Goal: Task Accomplishment & Management: Complete application form

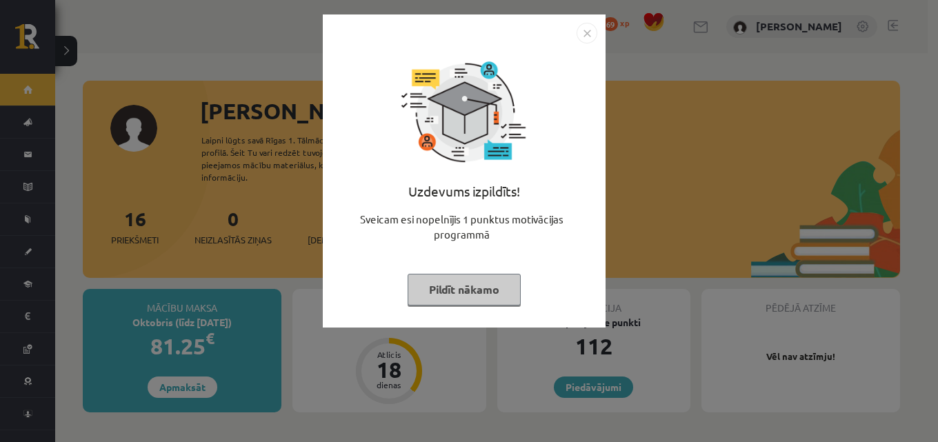
click at [421, 288] on button "Pildīt nākamo" at bounding box center [464, 290] width 113 height 32
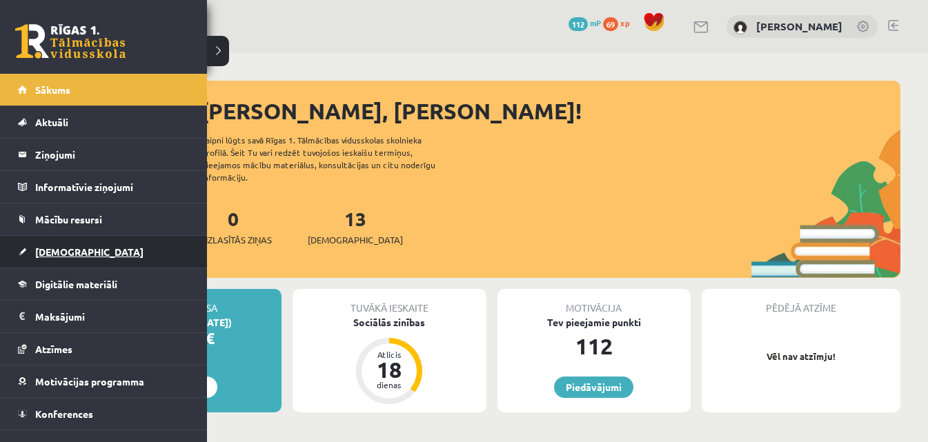
click at [74, 248] on span "[DEMOGRAPHIC_DATA]" at bounding box center [89, 252] width 108 height 12
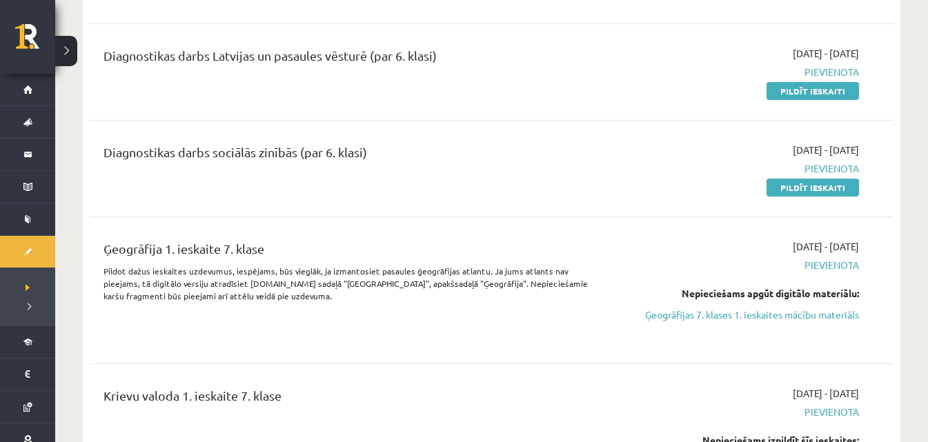
scroll to position [552, 0]
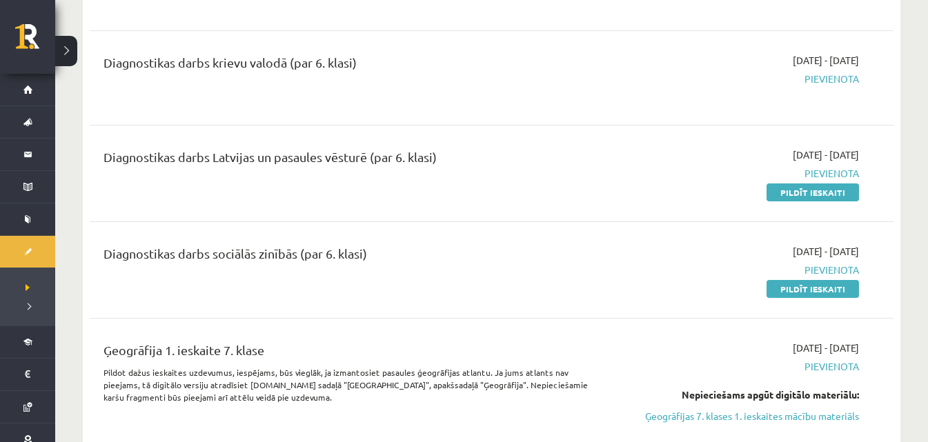
click at [547, 350] on div "Ģeogrāfija 1. ieskaite 7. klase" at bounding box center [351, 354] width 497 height 26
click at [793, 282] on link "Pildīt ieskaiti" at bounding box center [812, 289] width 92 height 18
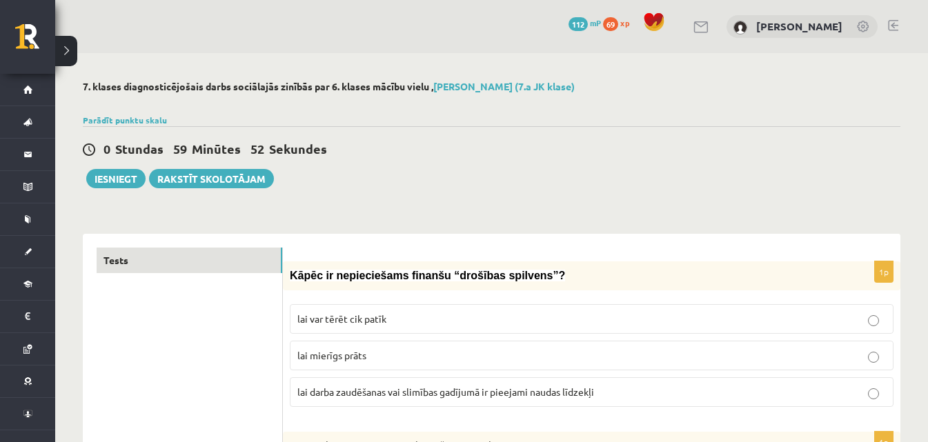
click at [574, 406] on label "lai darba zaudēšanas vai slimības gadījumā ir pieejami naudas līdzekļi" at bounding box center [592, 392] width 604 height 30
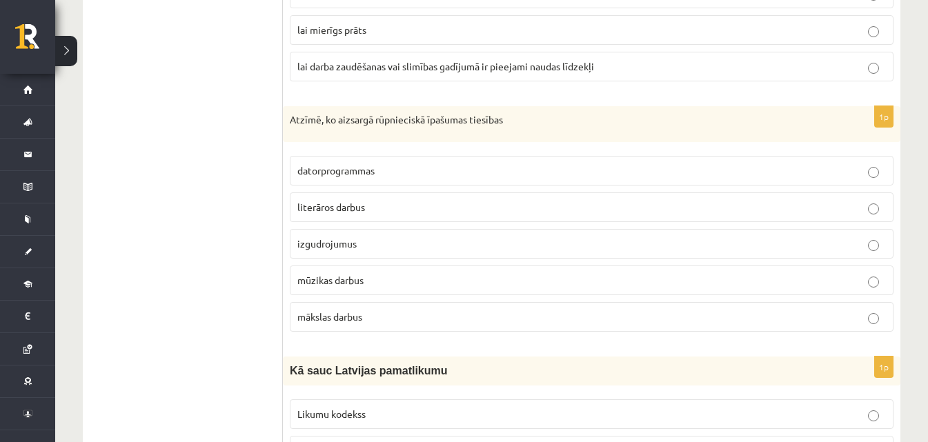
scroll to position [345, 0]
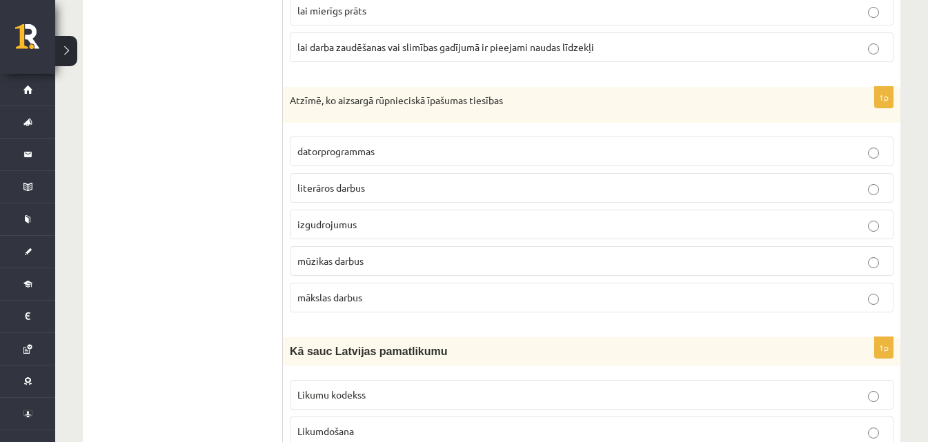
click at [400, 212] on label "izgudrojumus" at bounding box center [592, 225] width 604 height 30
click at [462, 181] on p "literāros darbus" at bounding box center [591, 188] width 588 height 14
click at [498, 219] on label "izgudrojumus" at bounding box center [592, 225] width 604 height 30
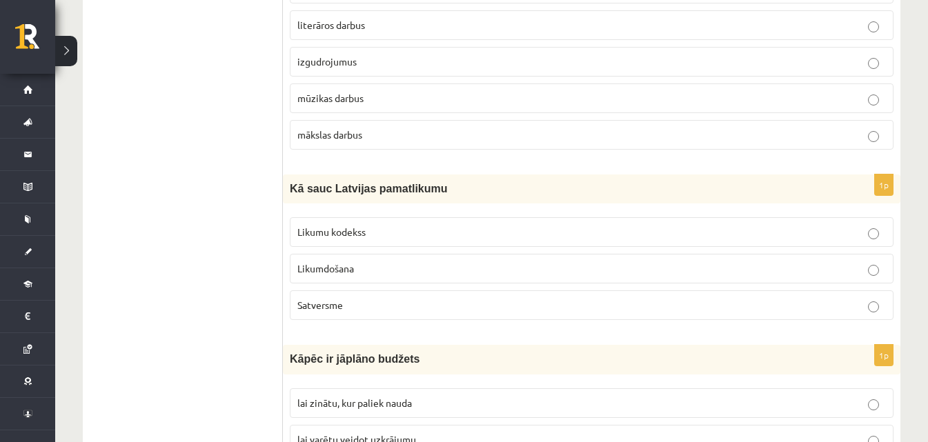
scroll to position [483, 0]
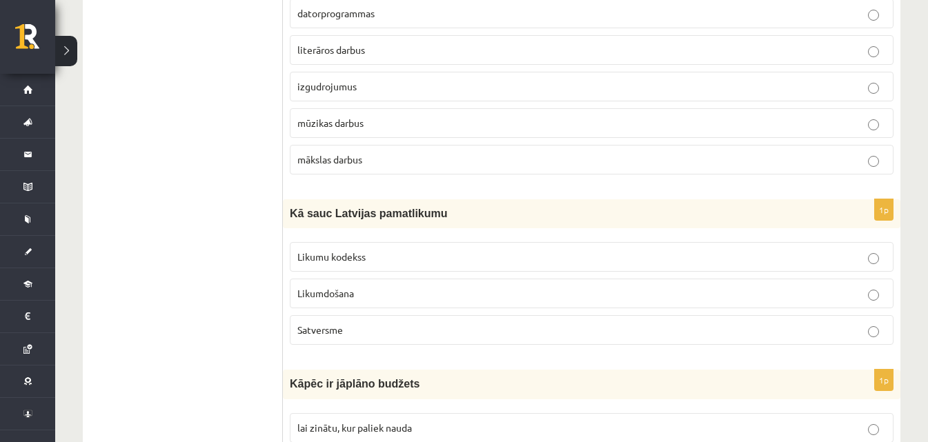
click at [441, 305] on label "Likumdošana" at bounding box center [592, 294] width 604 height 30
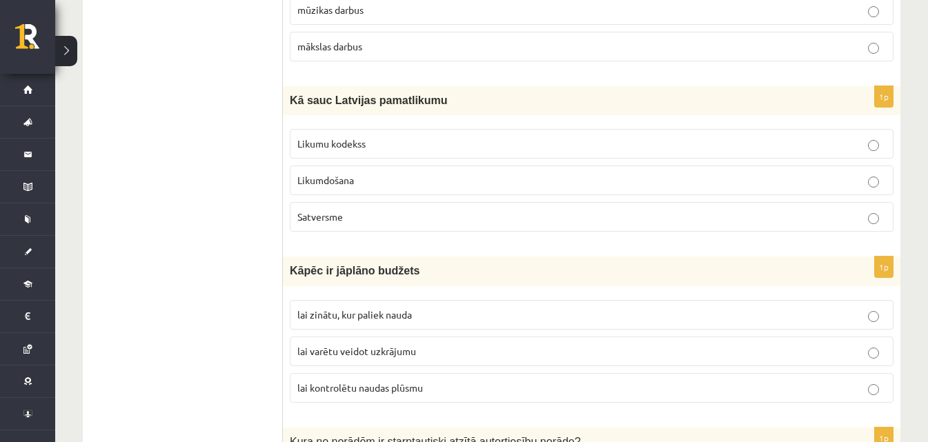
scroll to position [621, 0]
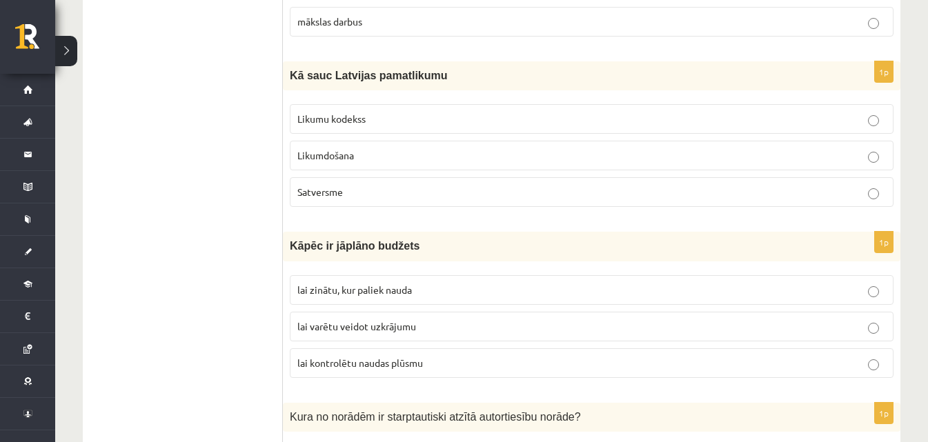
click at [414, 331] on span "lai varētu veidot uzkrājumu" at bounding box center [356, 326] width 119 height 12
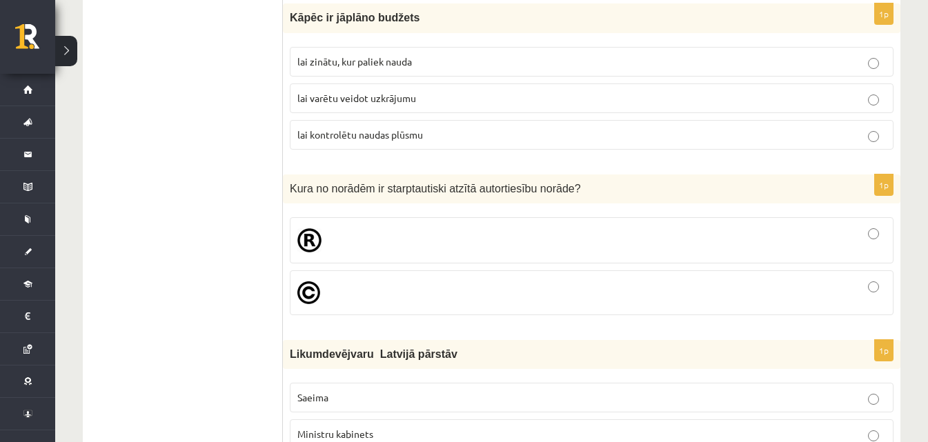
scroll to position [828, 0]
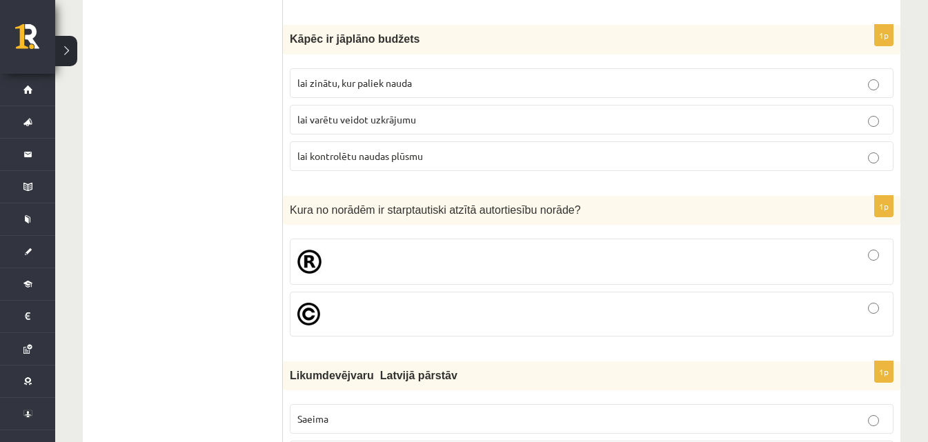
click at [388, 266] on div at bounding box center [591, 261] width 588 height 31
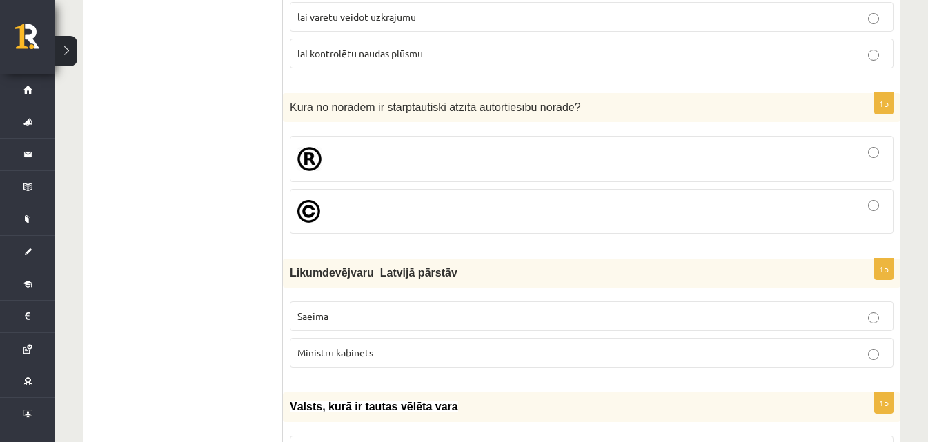
scroll to position [1035, 0]
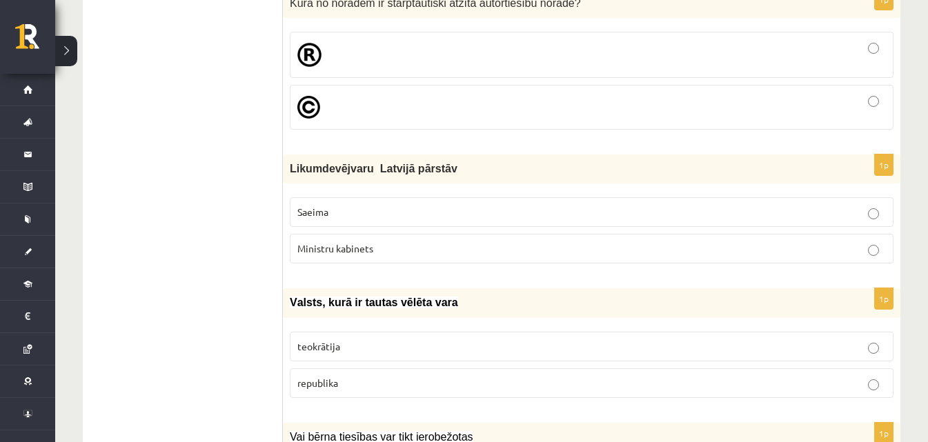
drag, startPoint x: 388, startPoint y: 217, endPoint x: 379, endPoint y: 213, distance: 9.0
click at [384, 216] on p "Saeima" at bounding box center [591, 212] width 588 height 14
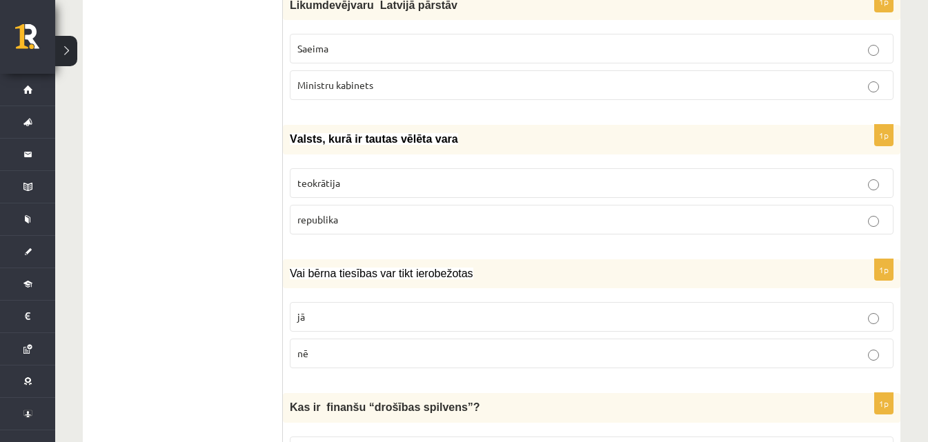
scroll to position [1311, 0]
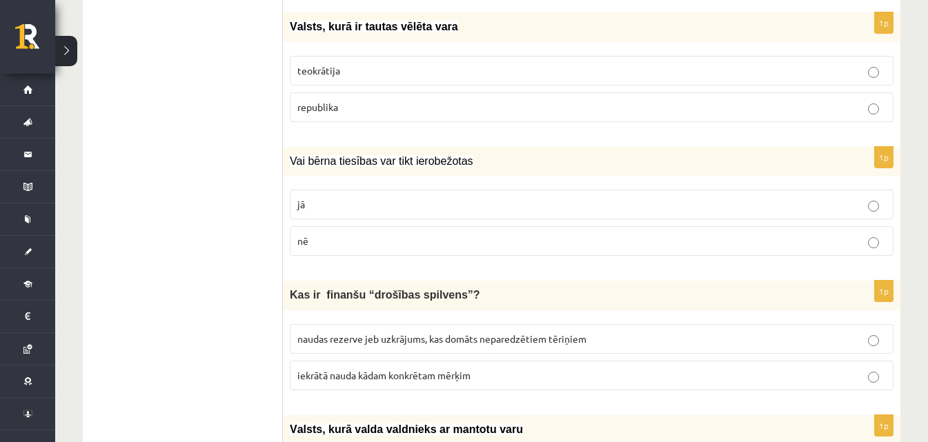
click at [430, 104] on p "republika" at bounding box center [591, 107] width 588 height 14
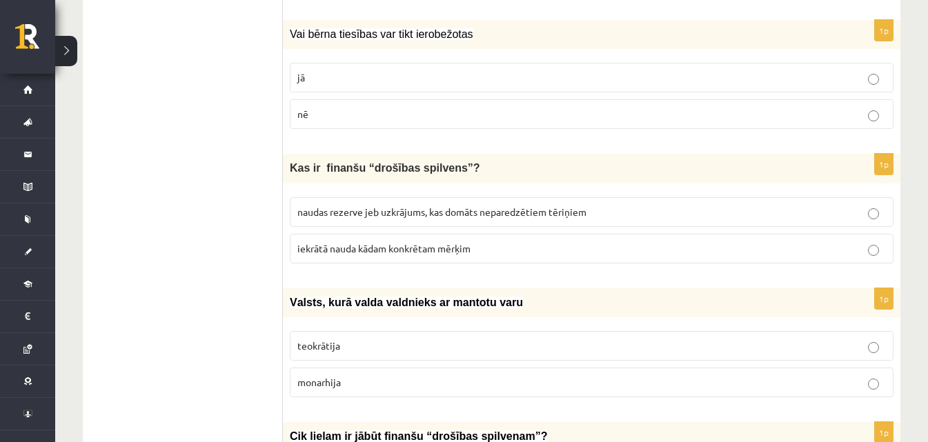
scroll to position [1449, 0]
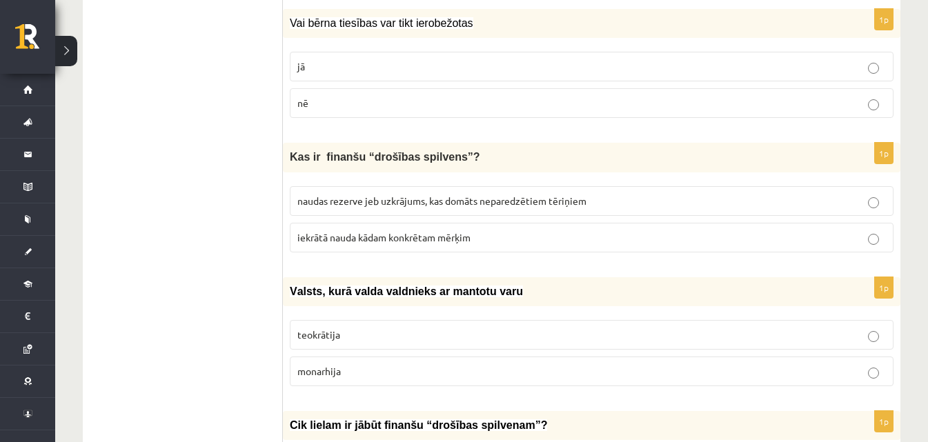
click at [441, 70] on p "jā" at bounding box center [591, 66] width 588 height 14
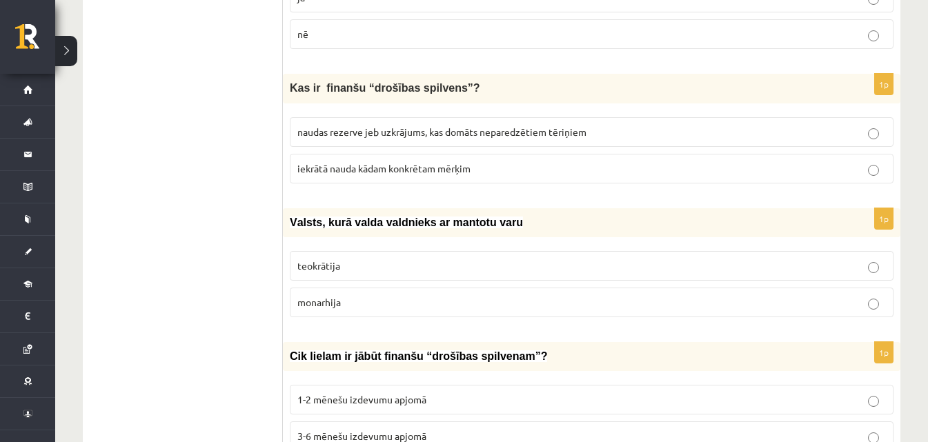
click at [389, 143] on label "naudas rezerve jeb uzkrājums, kas domāts neparedzētiem tēriņiem" at bounding box center [592, 132] width 604 height 30
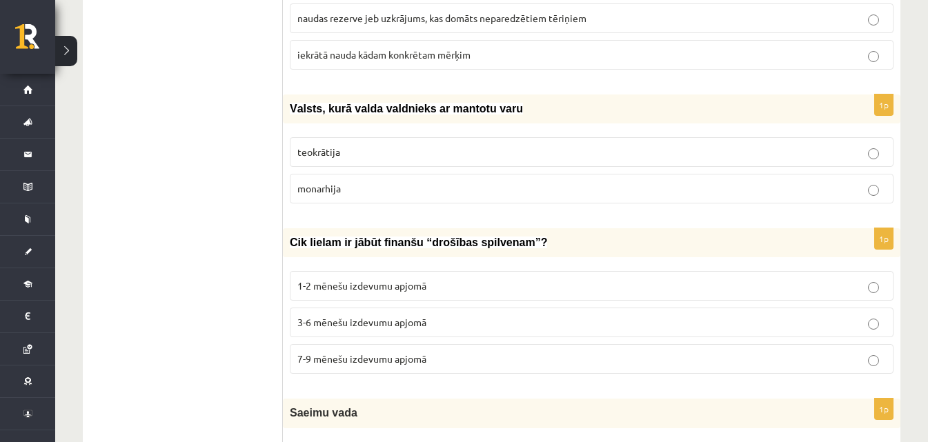
scroll to position [1656, 0]
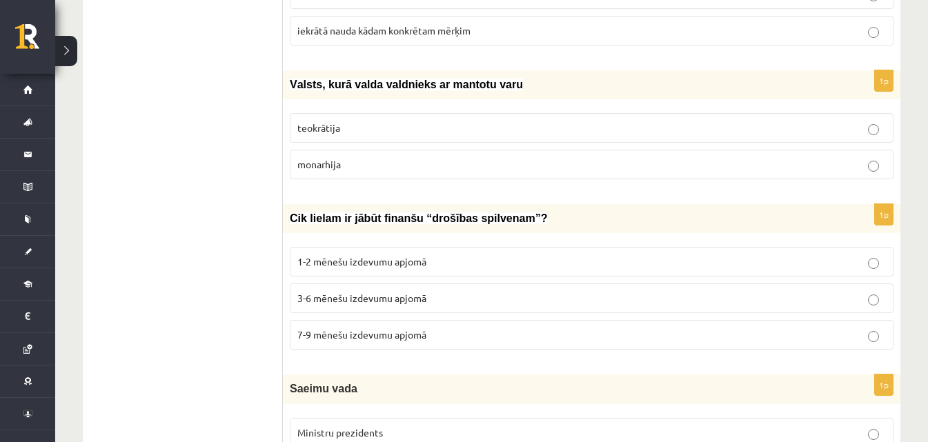
click at [515, 138] on label "teokrātija" at bounding box center [592, 128] width 604 height 30
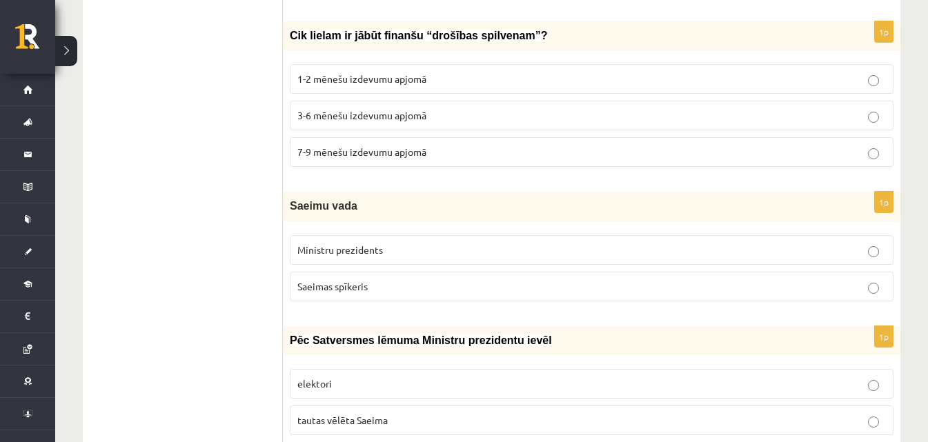
scroll to position [1862, 0]
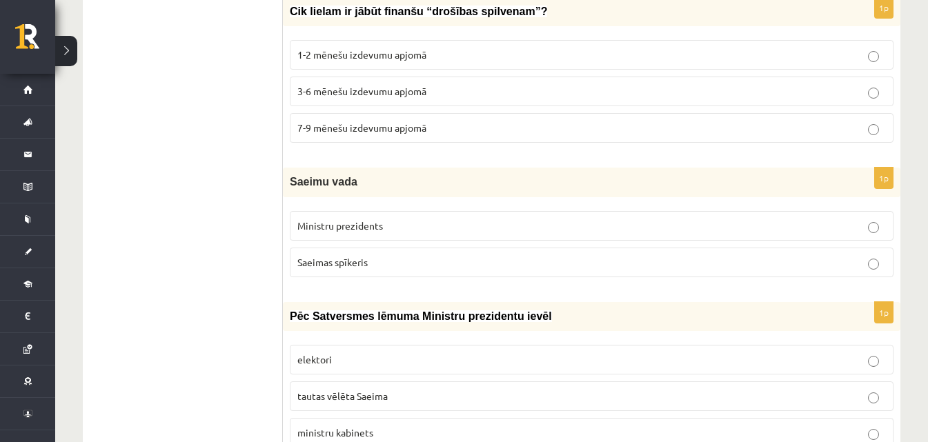
click at [448, 129] on p "7-9 mēnešu izdevumu apjomā" at bounding box center [591, 128] width 588 height 14
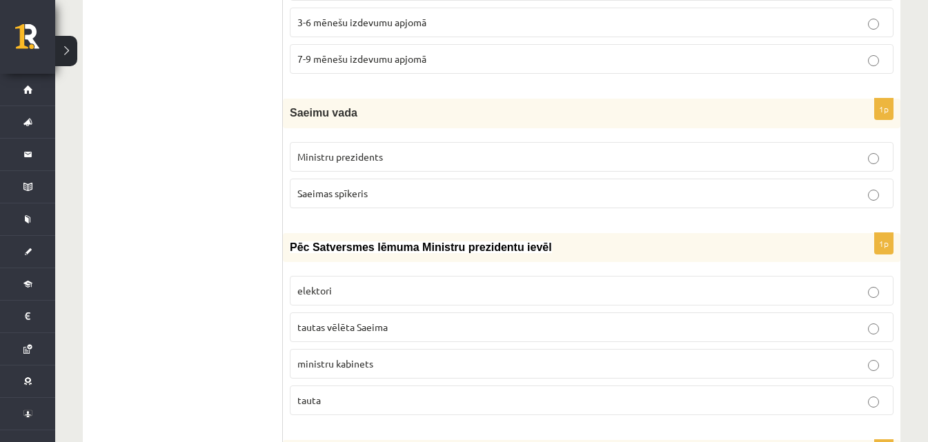
click at [480, 153] on p "Ministru prezidents" at bounding box center [591, 157] width 588 height 14
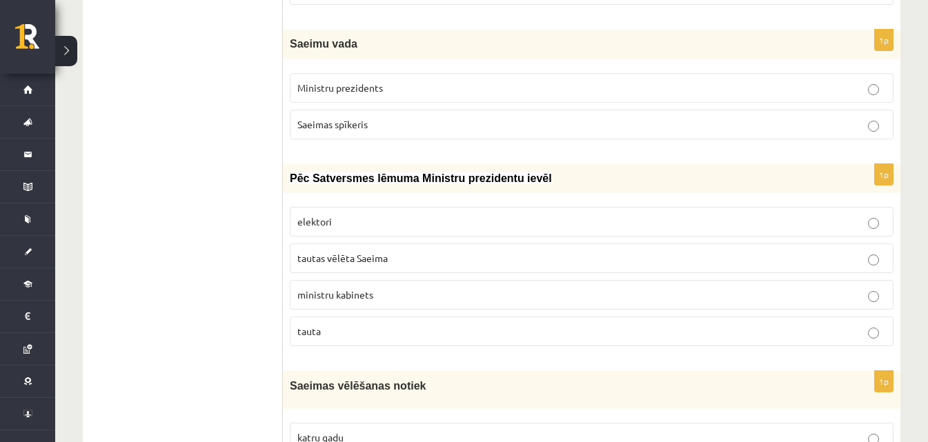
scroll to position [2069, 0]
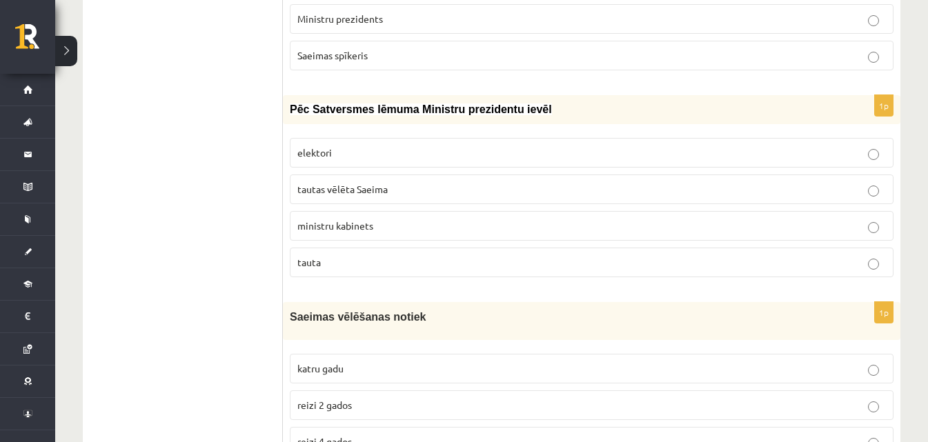
click at [476, 191] on p "tautas vēlēta Saeima" at bounding box center [591, 189] width 588 height 14
click at [433, 269] on p "tauta" at bounding box center [591, 262] width 588 height 14
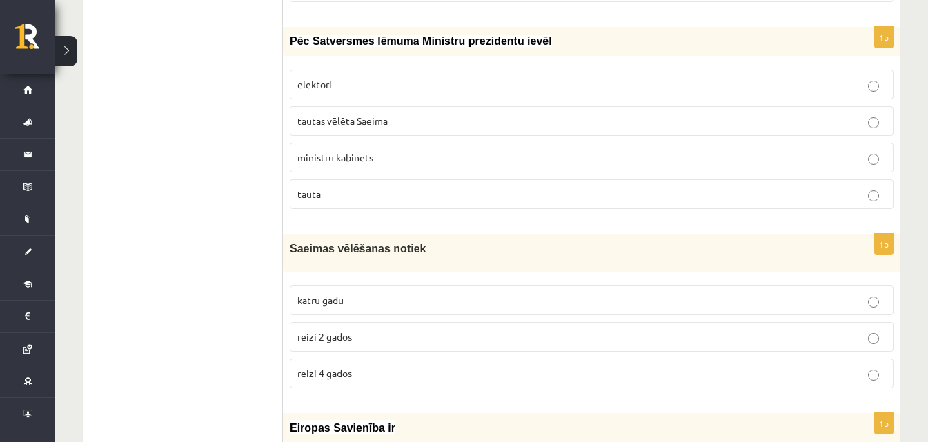
scroll to position [2138, 0]
click at [426, 339] on p "reizi 2 gados" at bounding box center [591, 336] width 588 height 14
click at [404, 312] on label "katru gadu" at bounding box center [592, 300] width 604 height 30
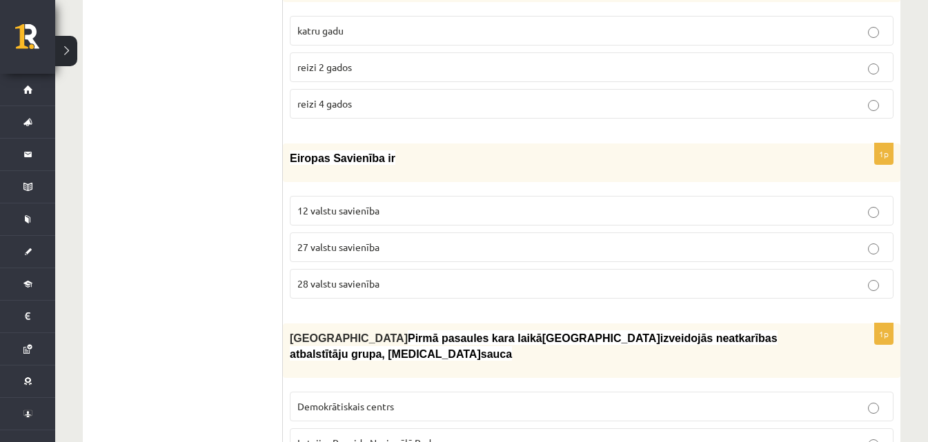
scroll to position [2414, 0]
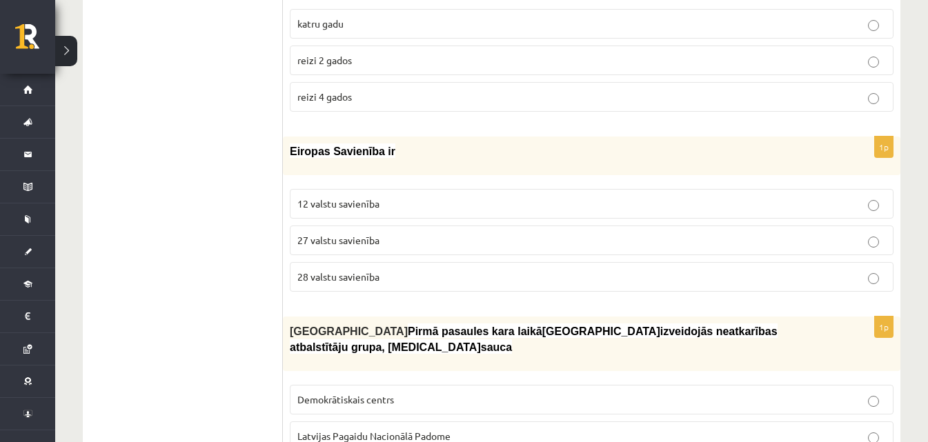
click at [391, 245] on p "27 valstu savienība" at bounding box center [591, 240] width 588 height 14
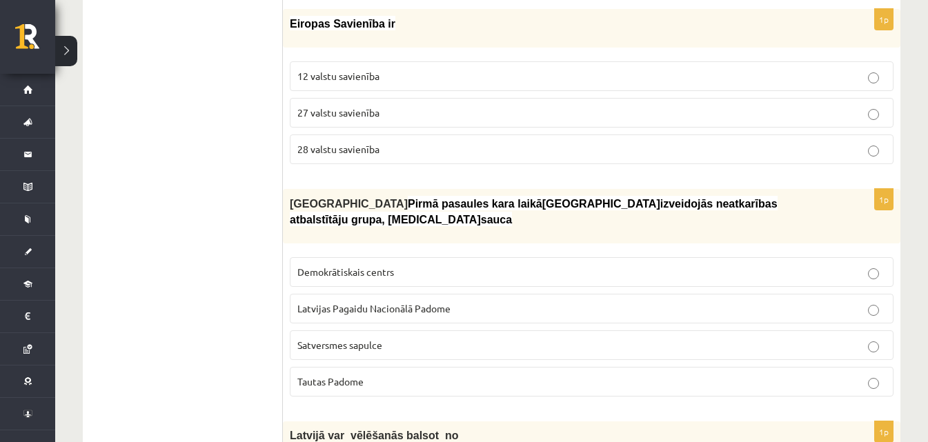
scroll to position [2621, 0]
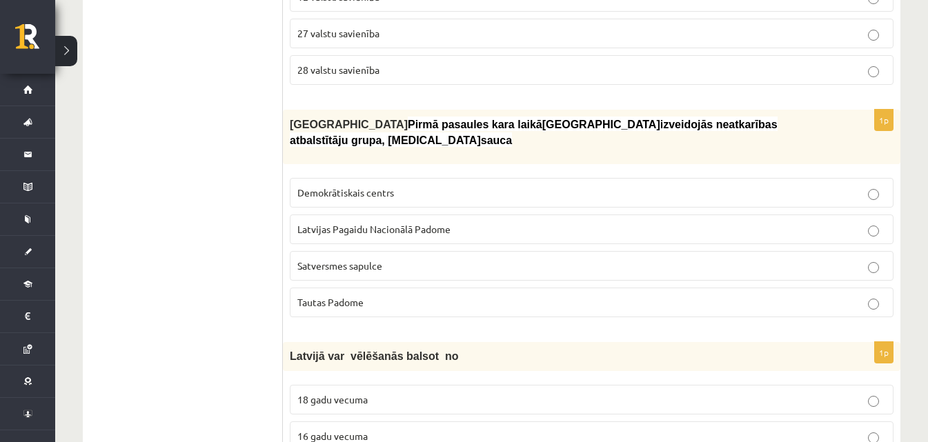
click at [388, 223] on span "Latvijas Pagaidu Nacionālā Padome" at bounding box center [373, 229] width 153 height 12
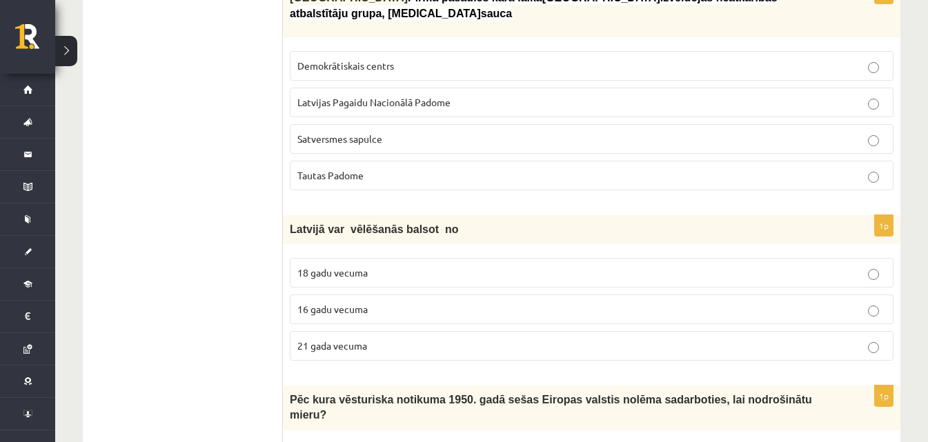
scroll to position [2759, 0]
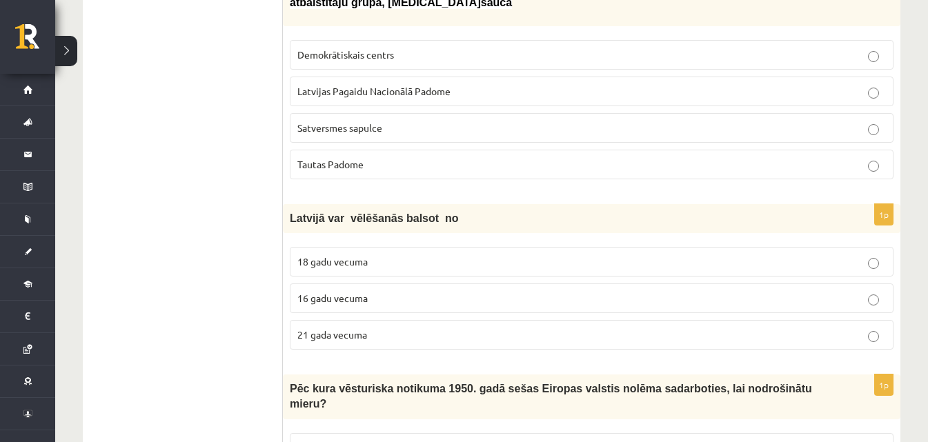
click at [395, 254] on label "18 gadu vecuma" at bounding box center [592, 262] width 604 height 30
click at [389, 291] on p "16 gadu vecuma" at bounding box center [591, 298] width 588 height 14
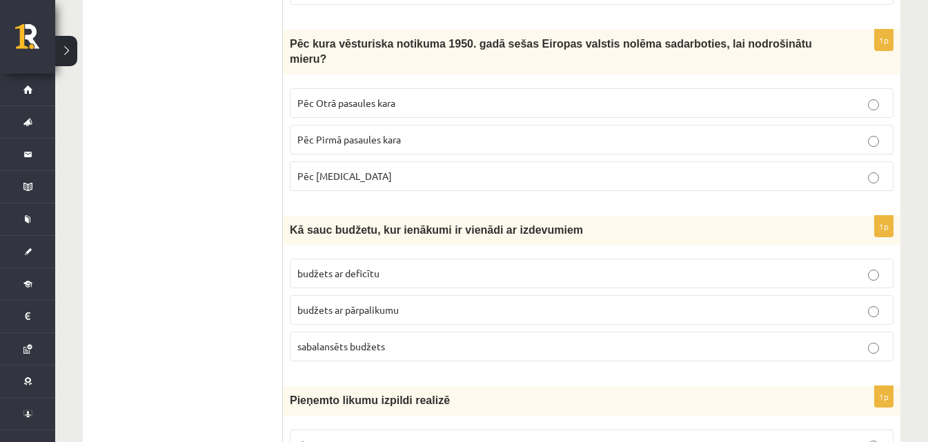
scroll to position [3035, 0]
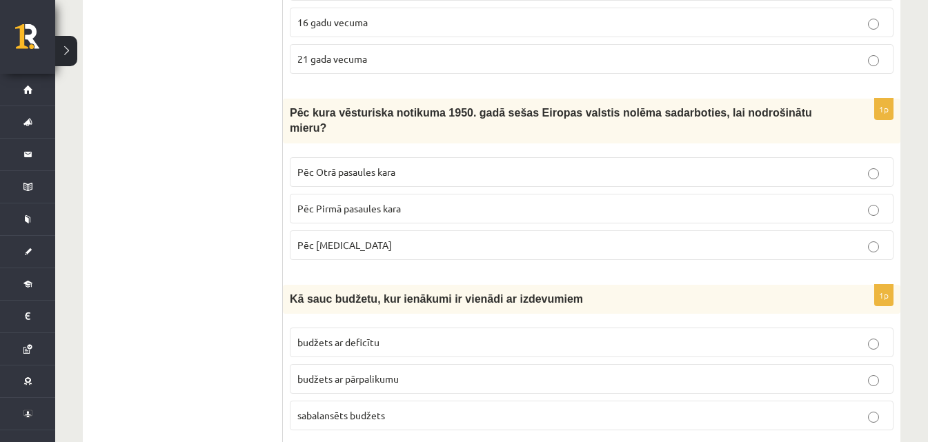
click at [516, 165] on p "Pēc Otrā pasaules kara" at bounding box center [591, 172] width 588 height 14
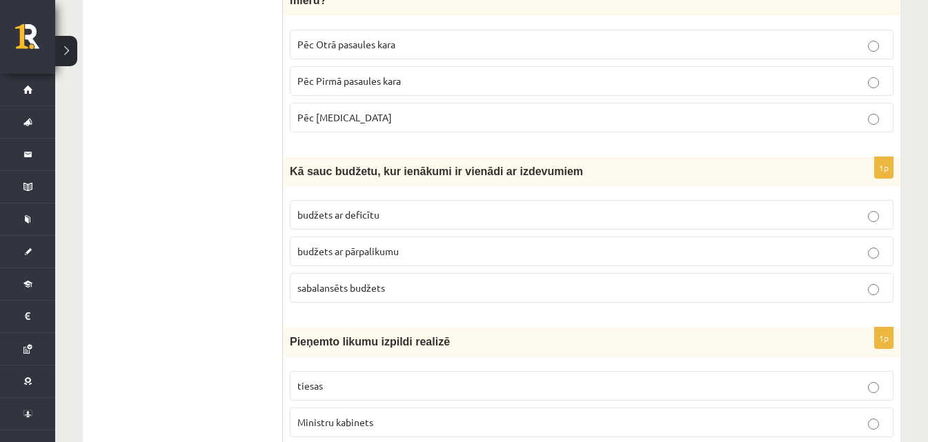
scroll to position [3173, 0]
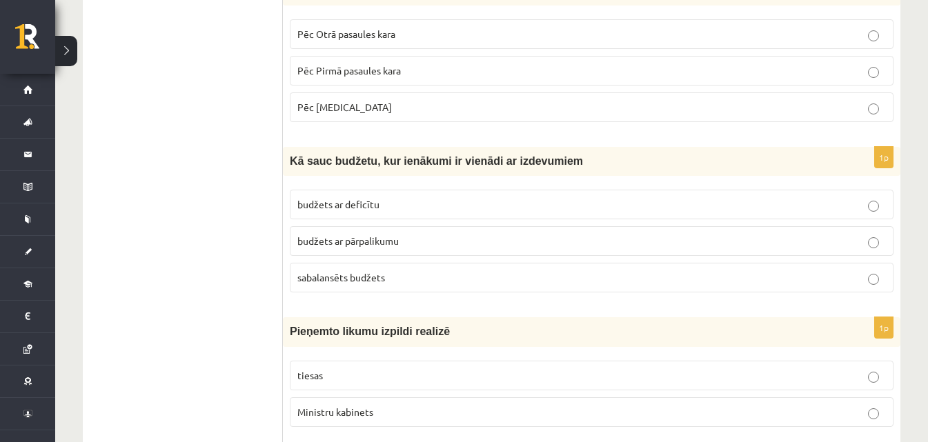
click at [553, 270] on p "sabalansēts budžets" at bounding box center [591, 277] width 588 height 14
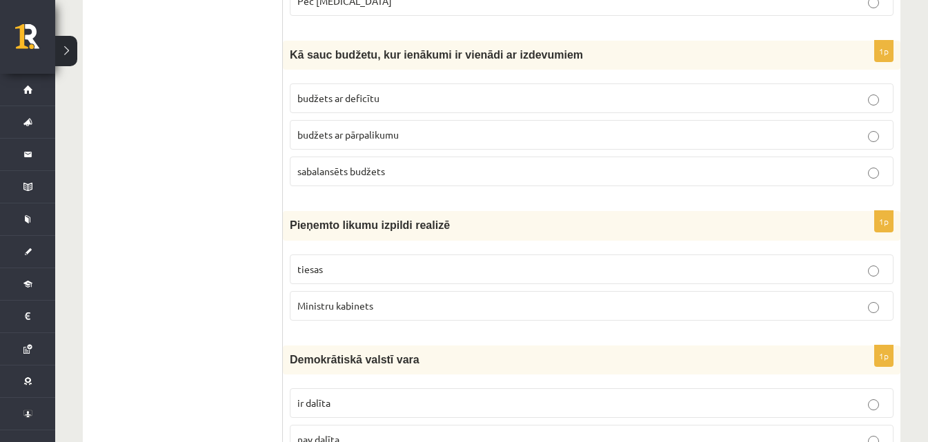
scroll to position [3311, 0]
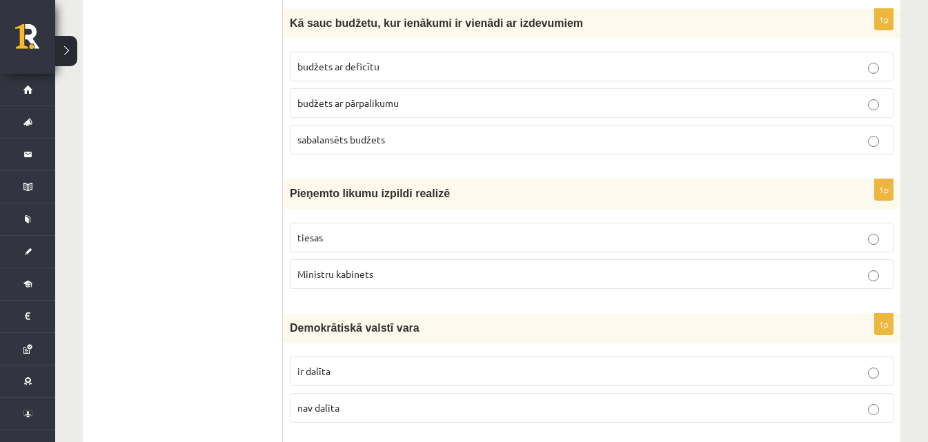
click at [545, 230] on p "tiesas" at bounding box center [591, 237] width 588 height 14
click at [446, 259] on label "Ministru kabinets" at bounding box center [592, 274] width 604 height 30
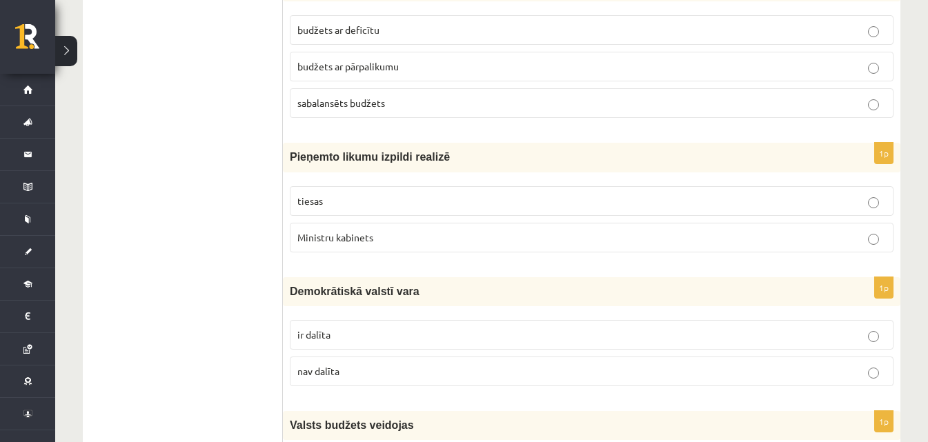
scroll to position [3380, 0]
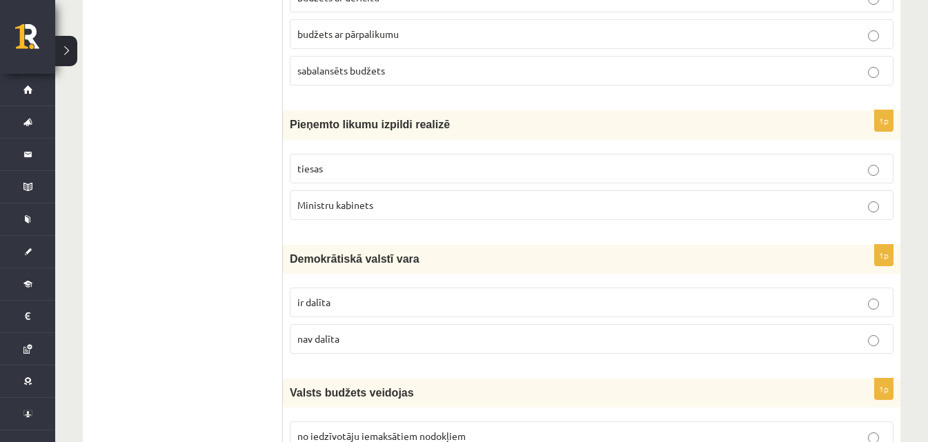
click at [435, 295] on p "ir dalīta" at bounding box center [591, 302] width 588 height 14
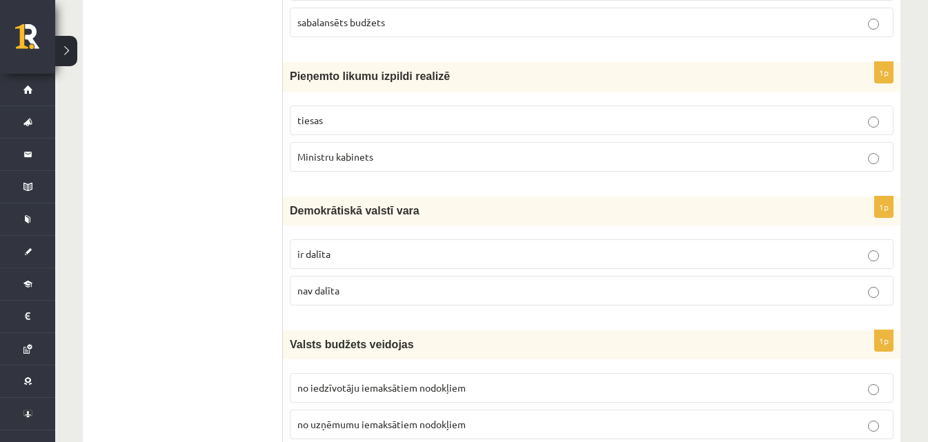
scroll to position [3518, 0]
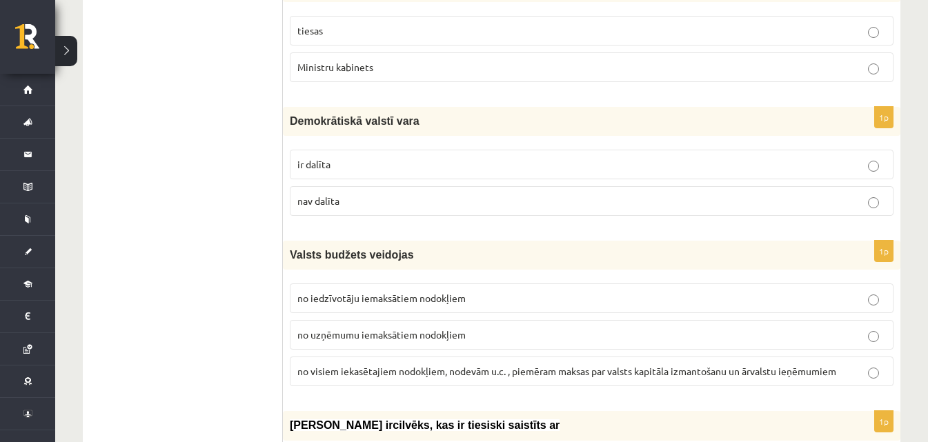
click at [505, 357] on label "no visiem iekasētajiem nodokļiem, nodevām u.c. , piemēram maksas par valsts kap…" at bounding box center [592, 372] width 604 height 30
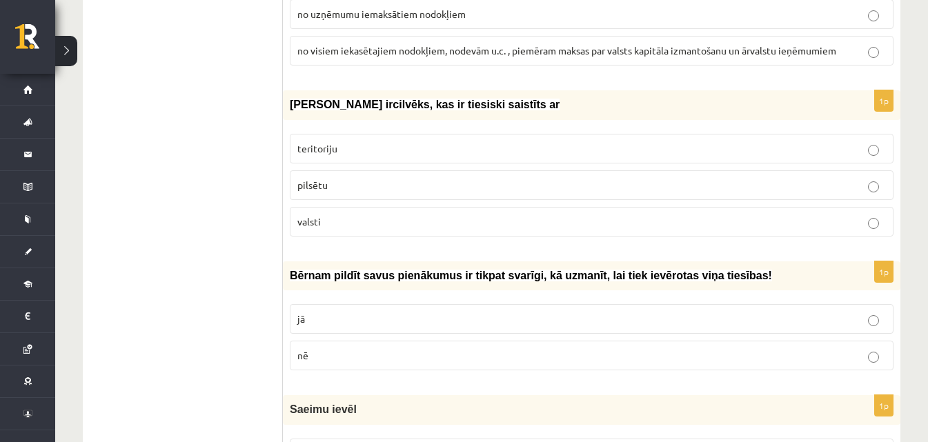
scroll to position [3863, 0]
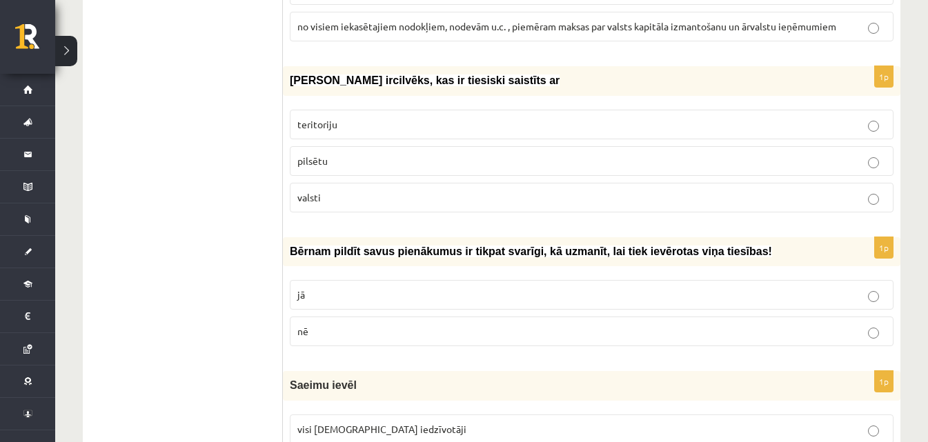
click at [389, 190] on p "valsti" at bounding box center [591, 197] width 588 height 14
click at [424, 241] on div "1p Bērnam pildīt savus pienākumus ir tikpat svarīgi, kā uzmanīt, lai tiek ievēr…" at bounding box center [591, 297] width 617 height 120
click at [424, 280] on label "jā" at bounding box center [592, 295] width 604 height 30
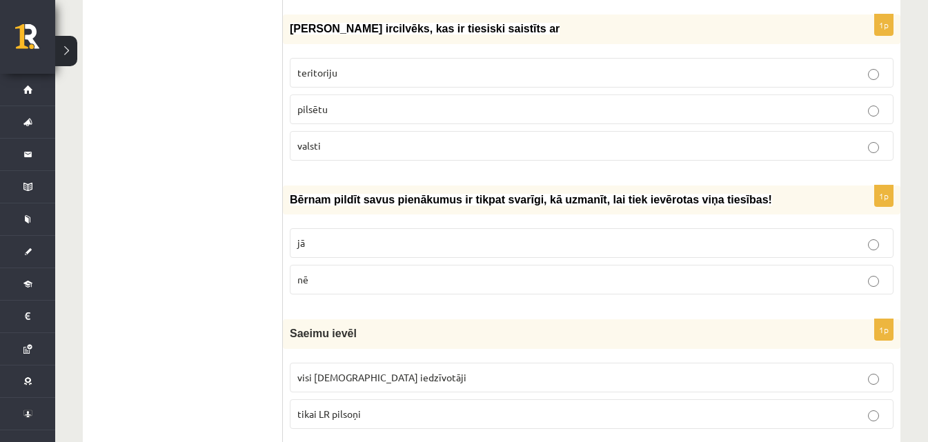
scroll to position [4001, 0]
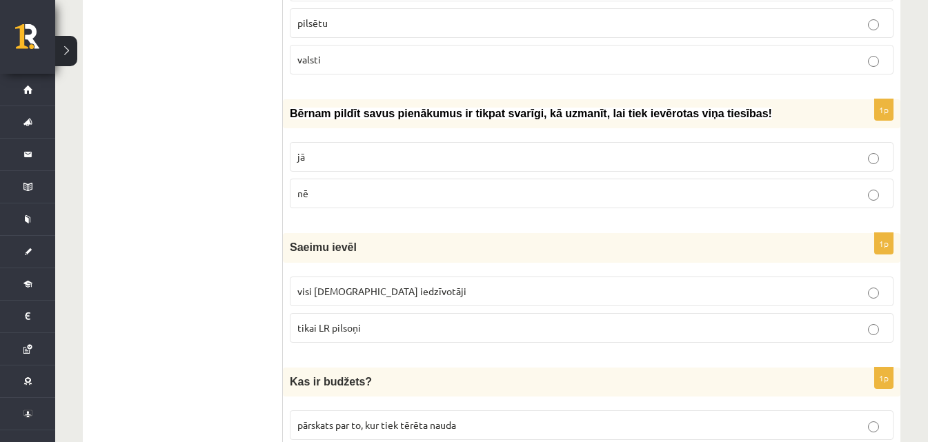
click at [450, 284] on p "visi [DEMOGRAPHIC_DATA] iedzīvotāji" at bounding box center [591, 291] width 588 height 14
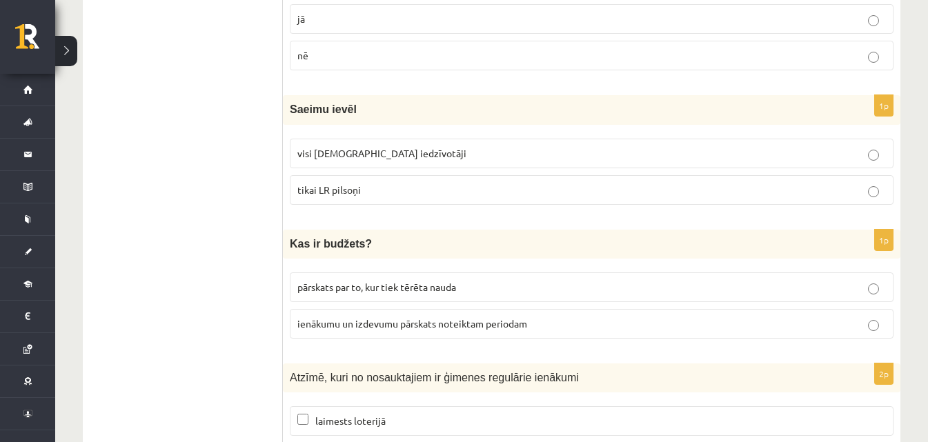
click at [406, 317] on span "ienākumu un izdevumu pārskats noteiktam periodam" at bounding box center [412, 323] width 230 height 12
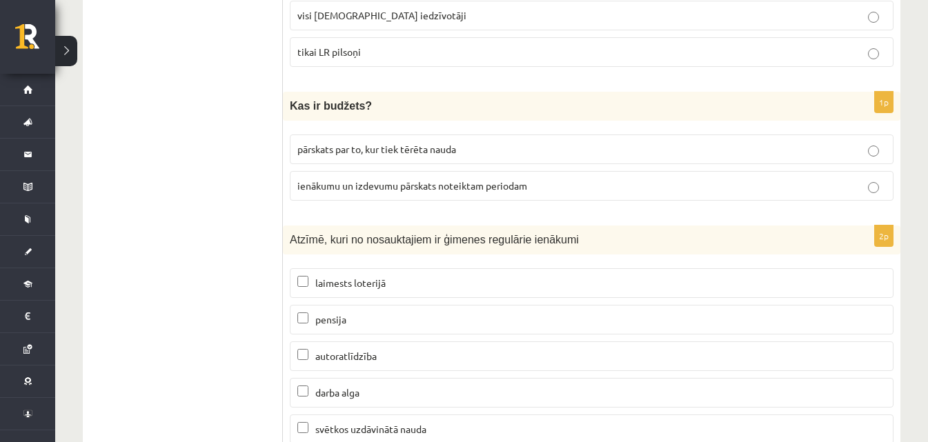
scroll to position [4346, 0]
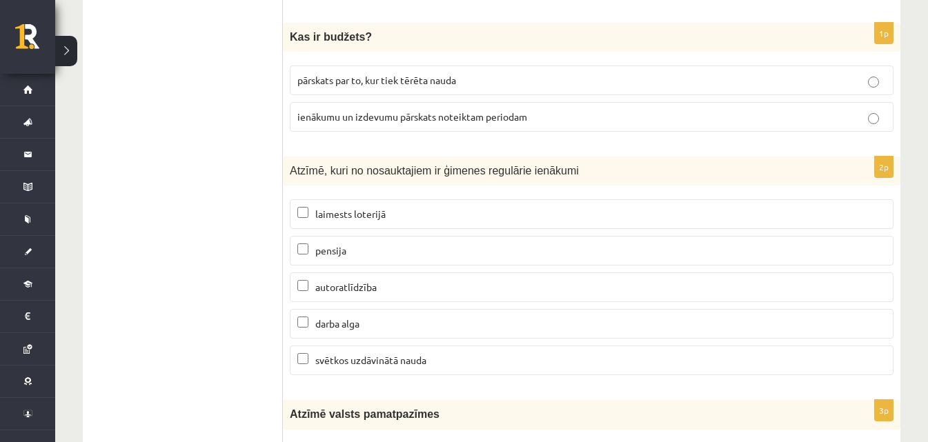
click at [415, 309] on label "darba alga" at bounding box center [592, 324] width 604 height 30
click at [358, 281] on span "autoratlīdzība" at bounding box center [345, 287] width 61 height 12
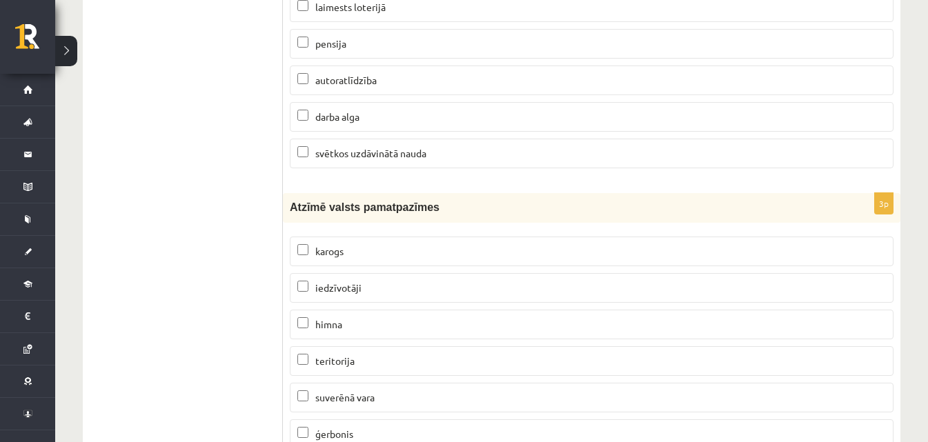
scroll to position [4622, 0]
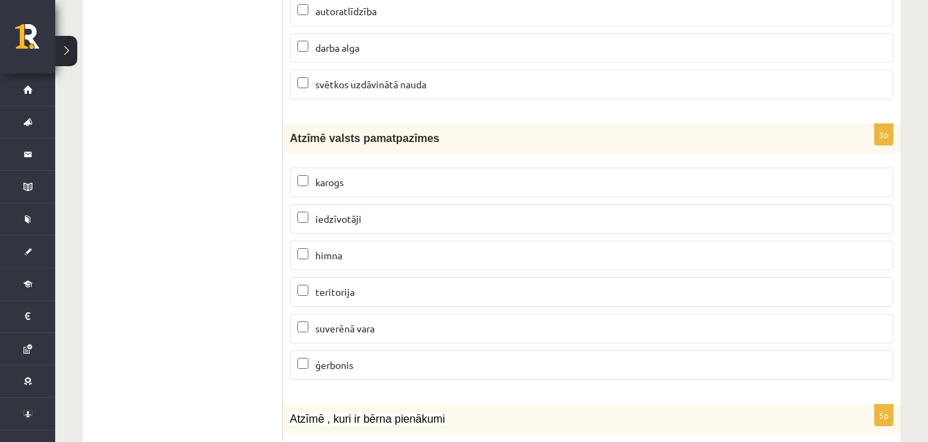
click at [367, 175] on p "karogs" at bounding box center [591, 182] width 588 height 14
click at [392, 248] on p "himna" at bounding box center [591, 255] width 588 height 14
click at [378, 350] on label "ģerbonis" at bounding box center [592, 365] width 604 height 30
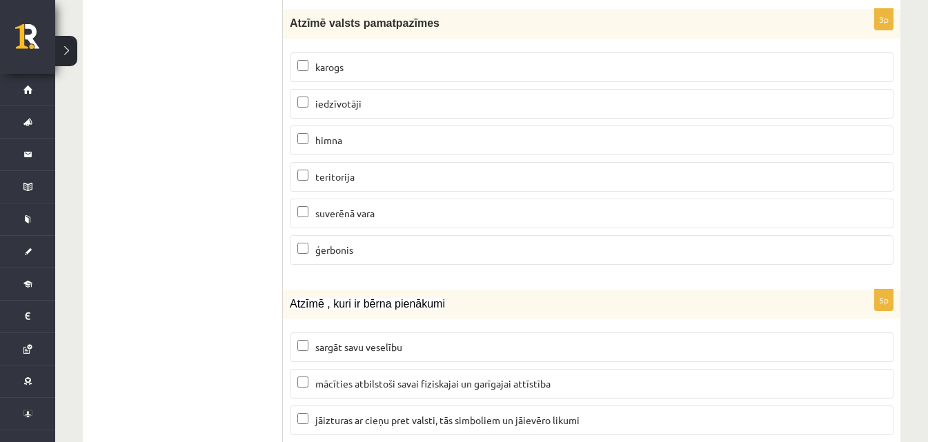
scroll to position [4760, 0]
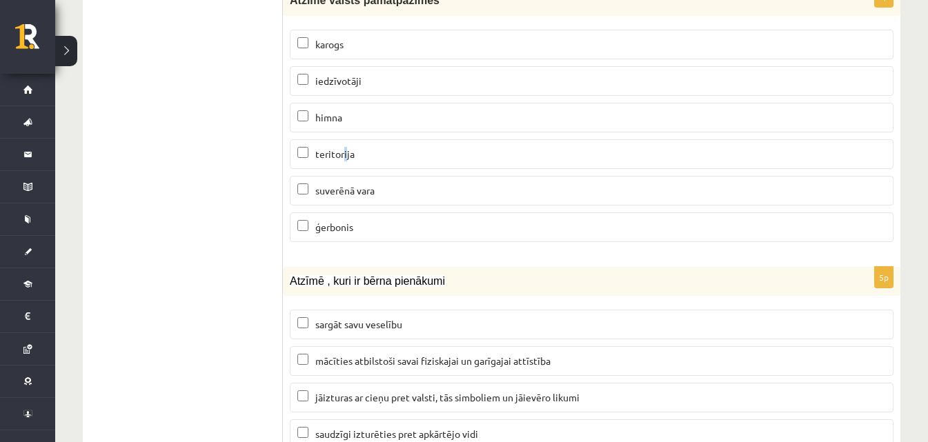
click at [346, 148] on span "teritorija" at bounding box center [334, 154] width 39 height 12
click at [335, 111] on span "himna" at bounding box center [328, 117] width 27 height 12
click at [333, 139] on label "teritorija" at bounding box center [592, 154] width 604 height 30
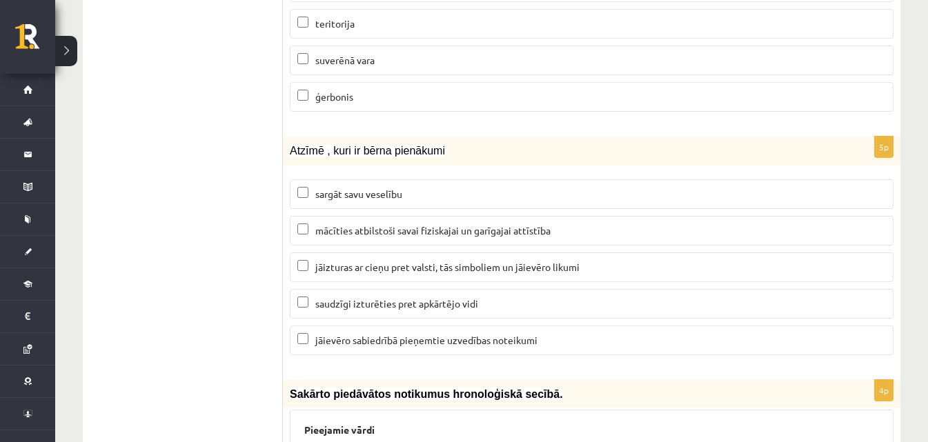
scroll to position [4898, 0]
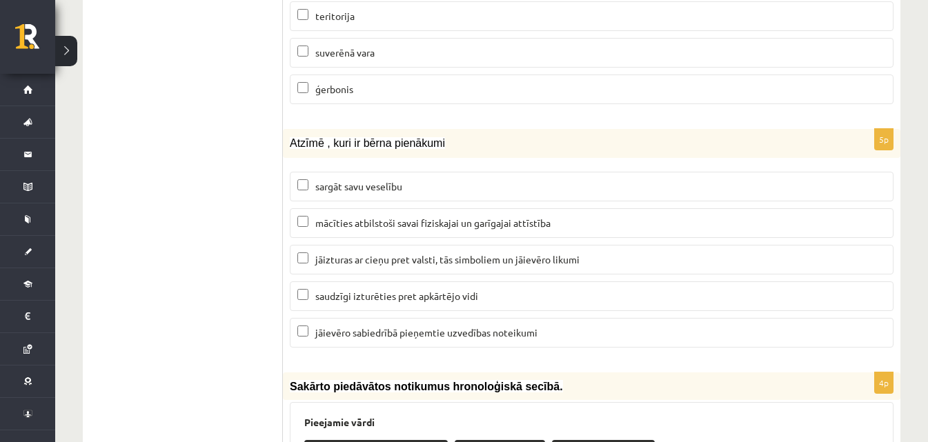
click at [430, 208] on label "mācīties atbilstoši savai fiziskajai un garīgajai attīstība" at bounding box center [592, 223] width 604 height 30
click at [432, 252] on p "jāizturas ar cieņu pret valsti, tās simboliem un jāievēro likumi" at bounding box center [591, 259] width 588 height 14
click at [458, 326] on span "jāievēro sabiedrībā pieņemtie uzvedības noteikumi" at bounding box center [426, 332] width 222 height 12
click at [410, 281] on label "saudzīgi izturēties pret apkārtējo vidi" at bounding box center [592, 296] width 604 height 30
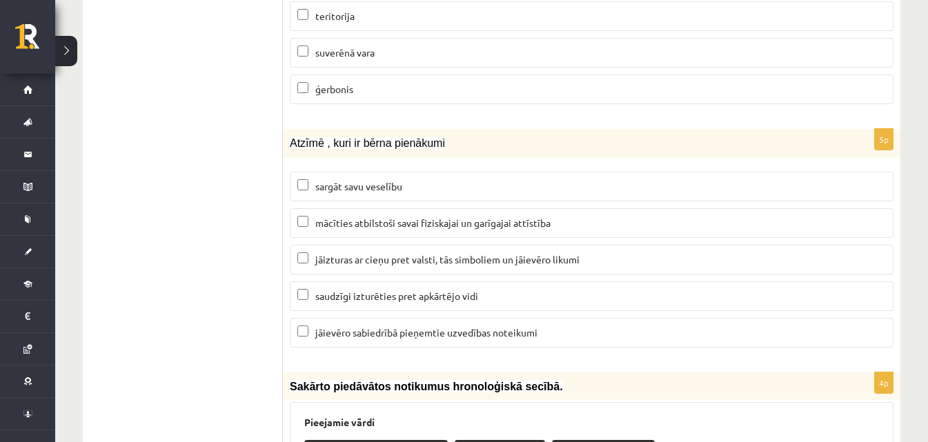
click at [359, 132] on div "5p Atzīmē , kuri ir bērna pienākumi sargāt savu veselību mācīties atbilstoši sa…" at bounding box center [591, 244] width 617 height 230
click at [365, 180] on span "sargāt savu veselību" at bounding box center [358, 186] width 87 height 12
click at [389, 245] on fieldset "sargāt savu veselību mācīties atbilstoši savai fiziskajai un garīgajai attīstīb…" at bounding box center [592, 258] width 604 height 187
click at [393, 281] on label "saudzīgi izturēties pret apkārtējo vidi" at bounding box center [592, 296] width 604 height 30
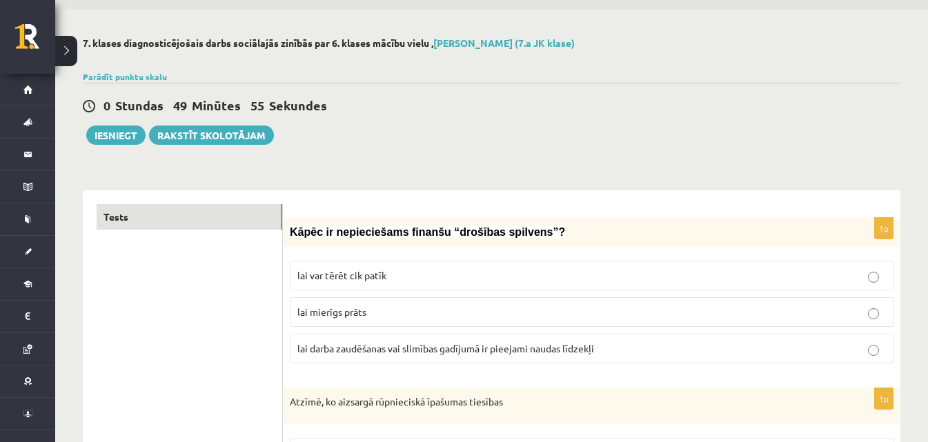
scroll to position [0, 0]
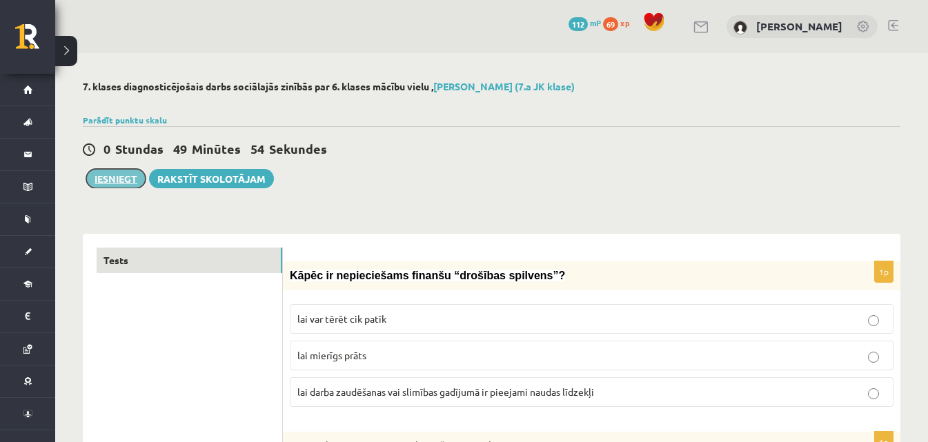
click at [132, 174] on button "Iesniegt" at bounding box center [115, 178] width 59 height 19
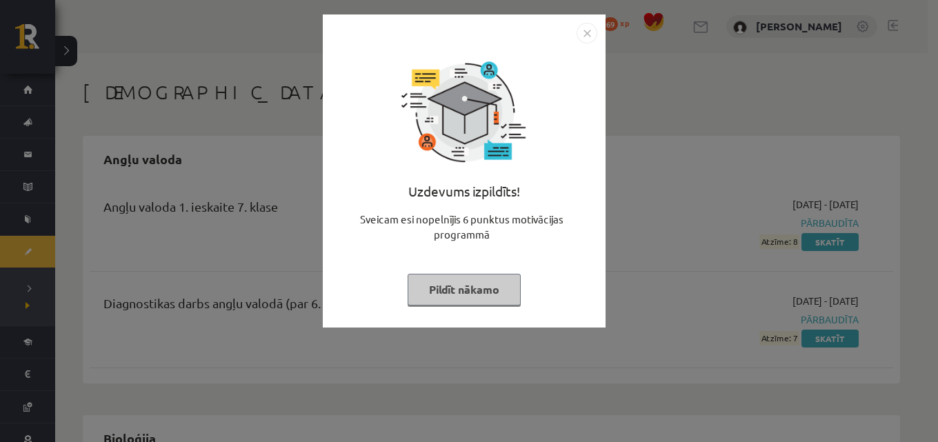
click at [595, 30] on img "Close" at bounding box center [587, 33] width 21 height 21
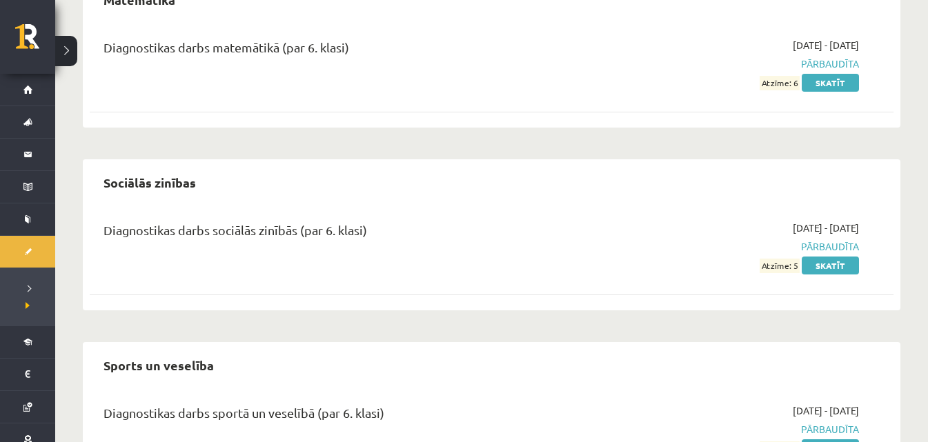
scroll to position [1380, 0]
